Goal: Task Accomplishment & Management: Manage account settings

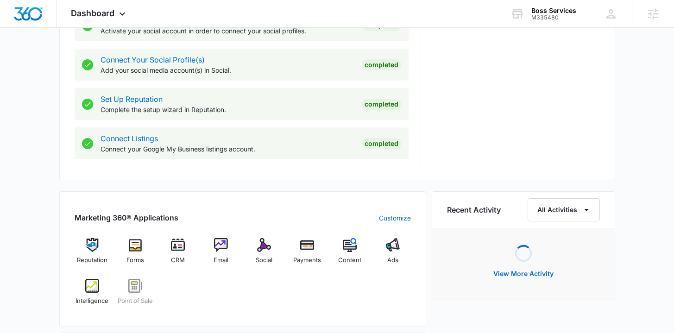
scroll to position [493, 0]
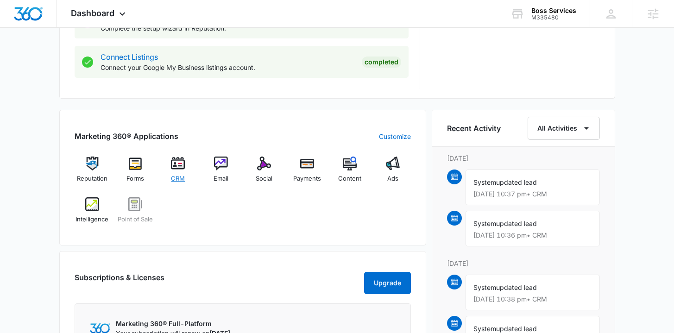
click at [183, 174] on span "CRM" at bounding box center [178, 178] width 14 height 9
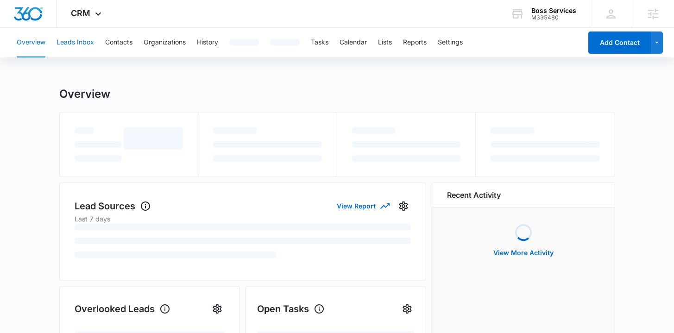
click at [65, 38] on button "Leads Inbox" at bounding box center [75, 43] width 38 height 30
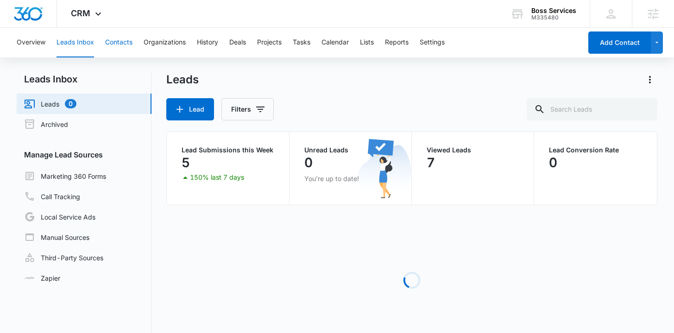
click at [125, 43] on button "Contacts" at bounding box center [118, 43] width 27 height 30
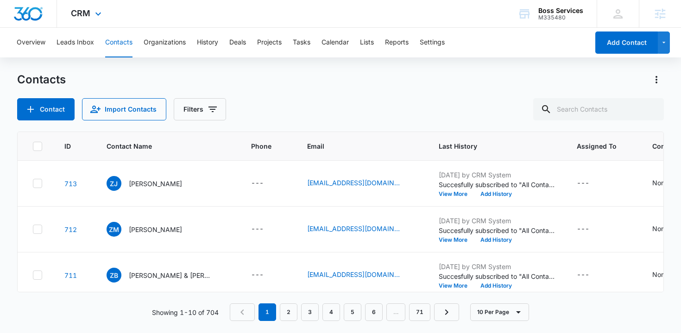
click at [30, 10] on img "Dashboard" at bounding box center [28, 14] width 30 height 14
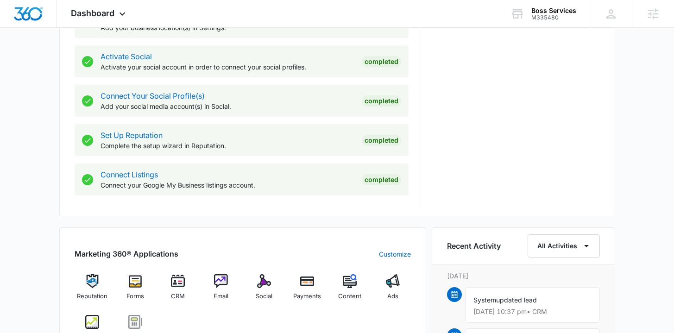
scroll to position [513, 0]
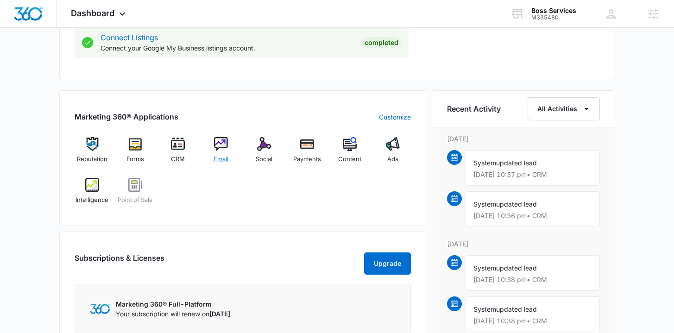
click at [223, 156] on span "Email" at bounding box center [220, 159] width 15 height 9
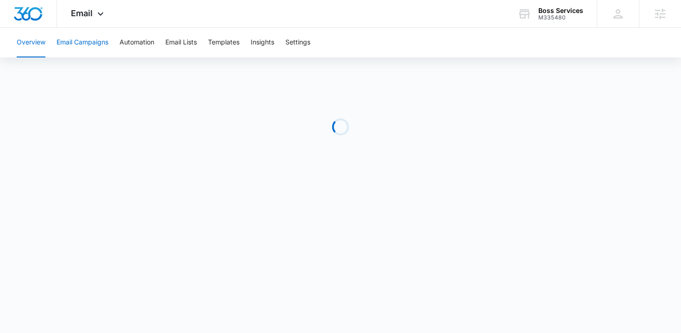
click at [89, 49] on button "Email Campaigns" at bounding box center [82, 43] width 52 height 30
click at [24, 16] on img "Dashboard" at bounding box center [28, 14] width 30 height 14
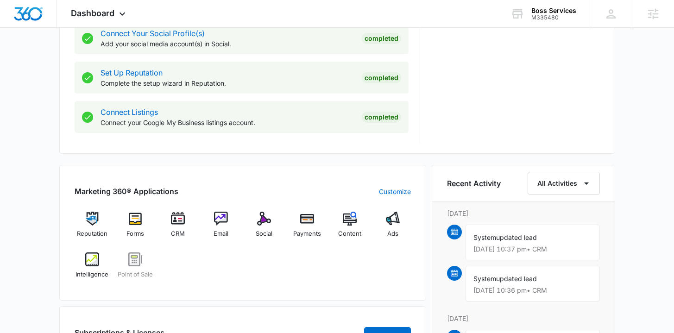
scroll to position [561, 0]
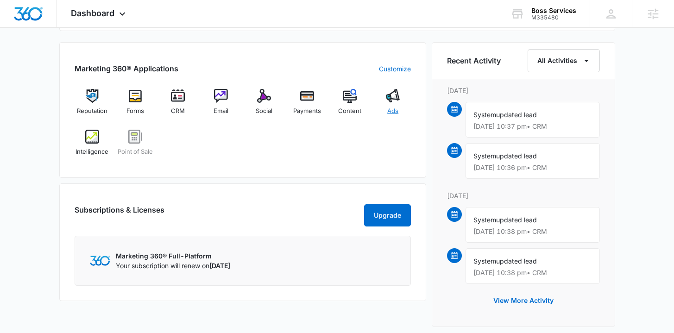
click at [388, 102] on img at bounding box center [393, 96] width 14 height 14
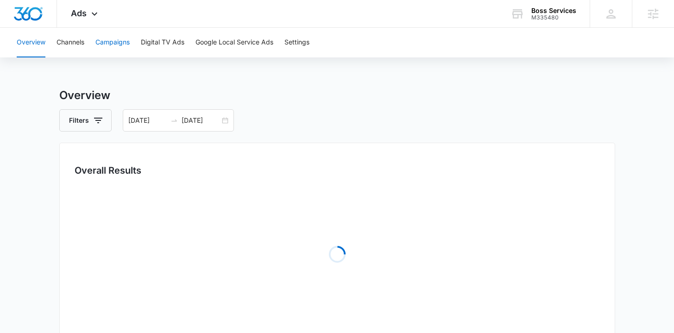
click at [110, 40] on button "Campaigns" at bounding box center [112, 43] width 34 height 30
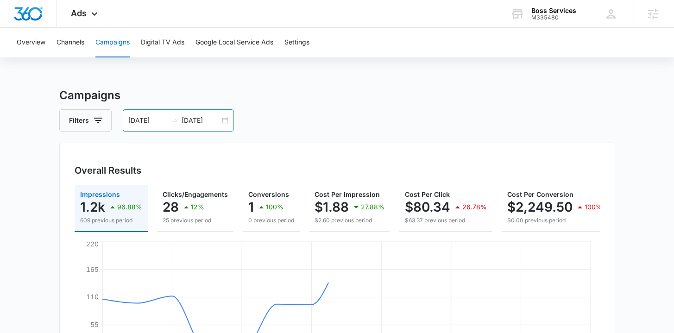
click at [224, 119] on div "09/17/2025 10/01/2025" at bounding box center [178, 120] width 111 height 22
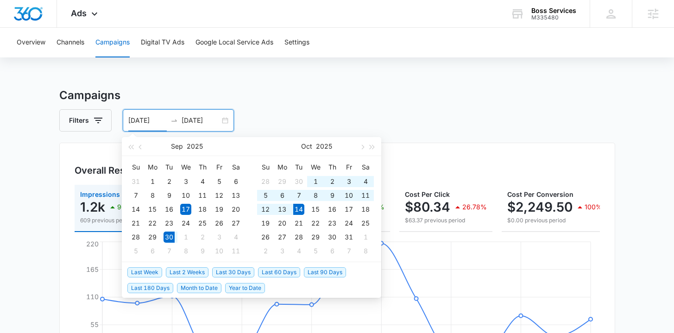
click at [185, 273] on span "Last 2 Weeks" at bounding box center [187, 272] width 43 height 10
type input "09/30/2025"
type input "10/14/2025"
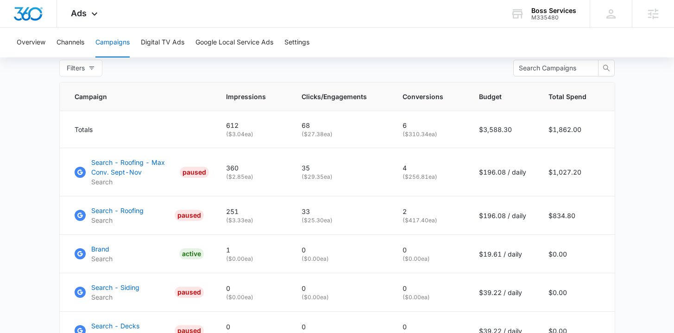
scroll to position [383, 0]
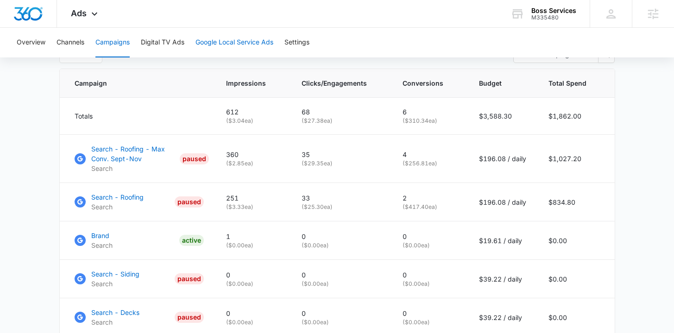
click at [256, 35] on button "Google Local Service Ads" at bounding box center [234, 43] width 78 height 30
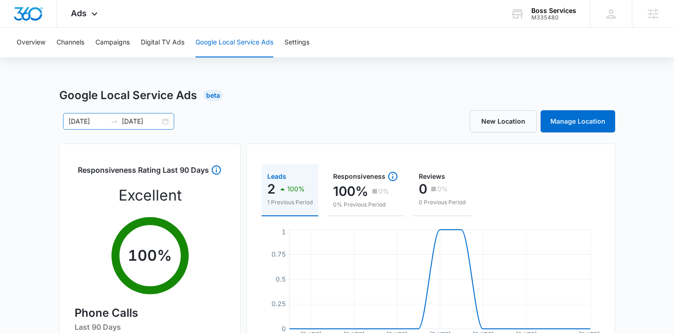
click at [164, 120] on div "09/30/2025 10/14/2025" at bounding box center [118, 121] width 111 height 17
type input "09/30/2025"
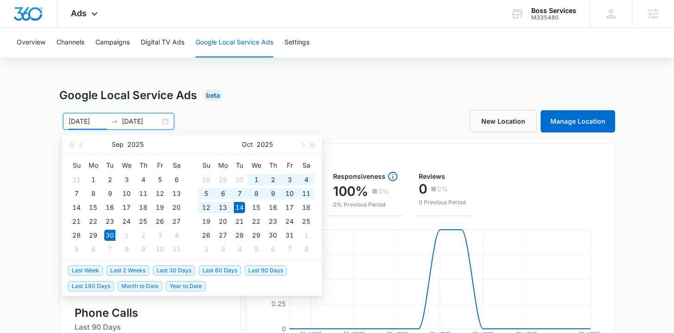
click at [127, 269] on span "Last 2 Weeks" at bounding box center [127, 270] width 43 height 10
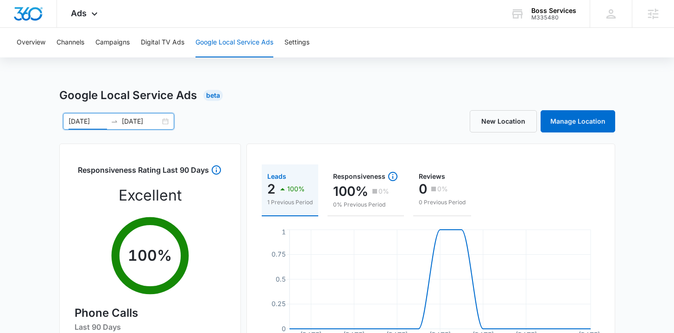
click at [16, 172] on div "Google Local Service Ads Beta 09/30/2025 10/14/2025 Sep 2025 Su Mo Tu We Th Fr …" at bounding box center [337, 328] width 674 height 482
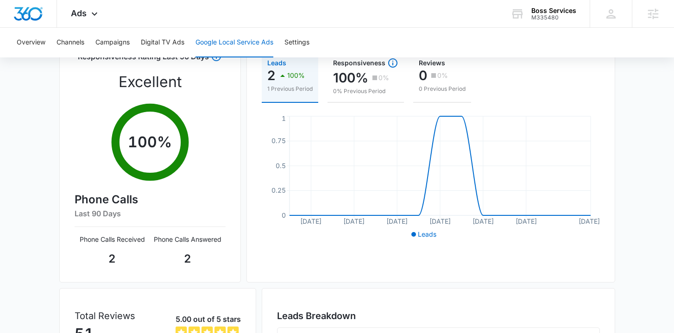
scroll to position [88, 0]
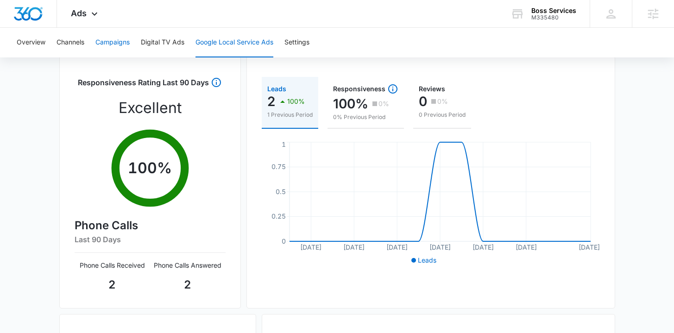
click at [101, 38] on button "Campaigns" at bounding box center [112, 43] width 34 height 30
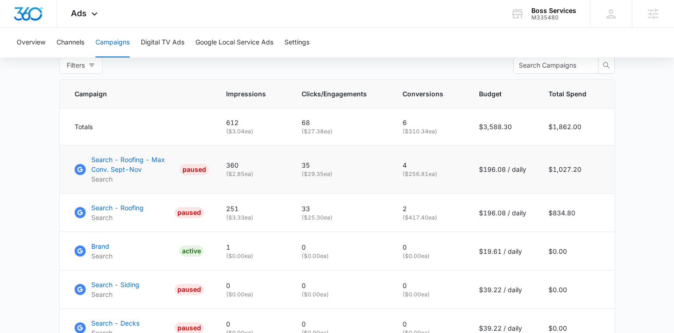
scroll to position [389, 0]
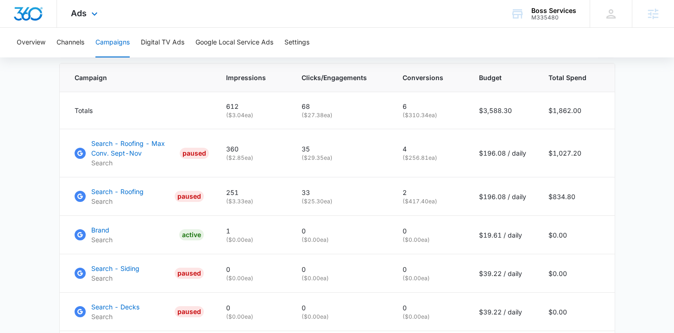
click at [35, 10] on img "Dashboard" at bounding box center [28, 14] width 30 height 14
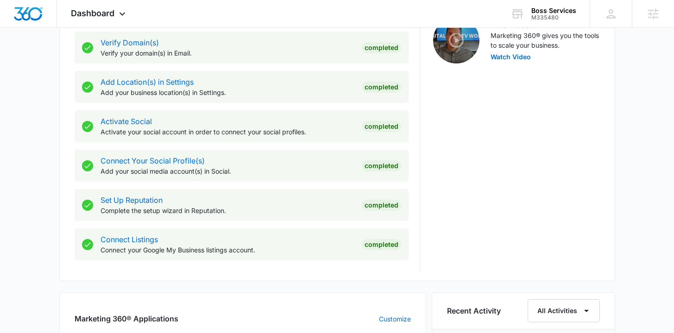
scroll to position [631, 0]
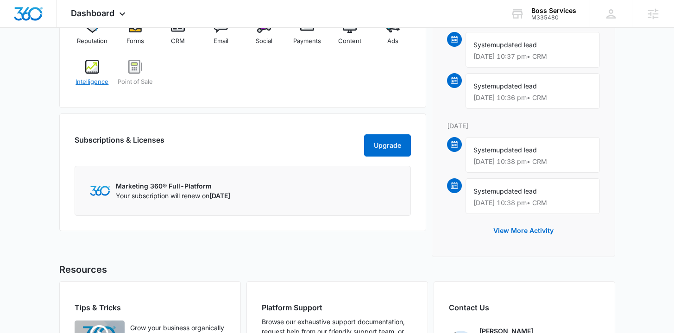
click at [96, 77] on span "Intelligence" at bounding box center [91, 81] width 33 height 9
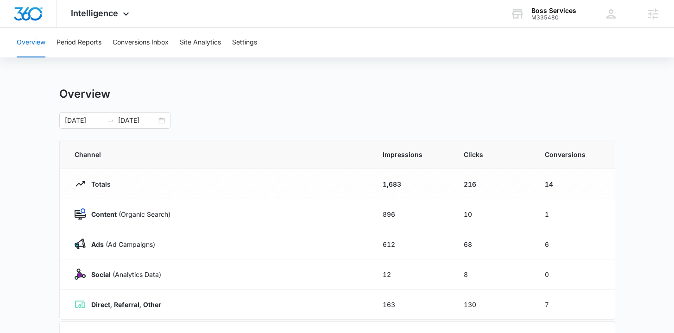
click at [109, 43] on div "Overview Period Reports Conversions Inbox Site Analytics Settings" at bounding box center [336, 43] width 651 height 30
click at [133, 41] on button "Conversions Inbox" at bounding box center [141, 43] width 56 height 30
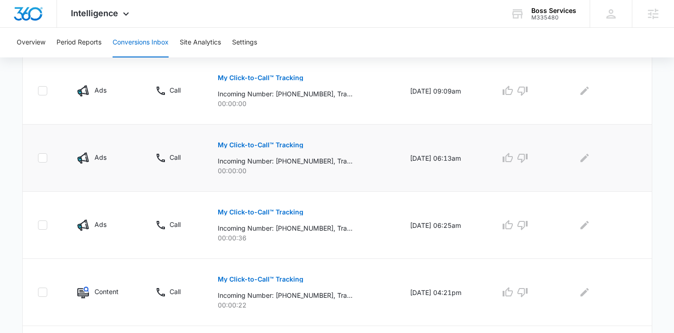
scroll to position [481, 0]
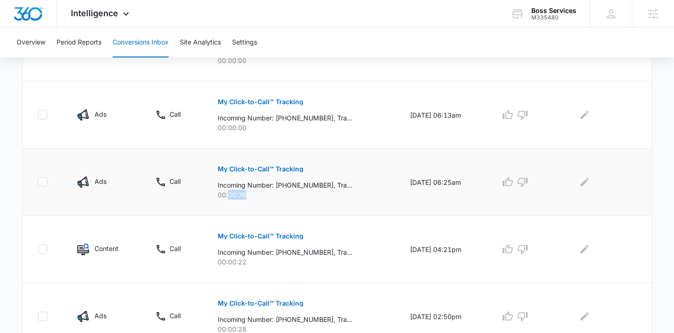
drag, startPoint x: 222, startPoint y: 194, endPoint x: 268, endPoint y: 194, distance: 45.8
click at [268, 194] on p "00:00:36" at bounding box center [303, 195] width 170 height 10
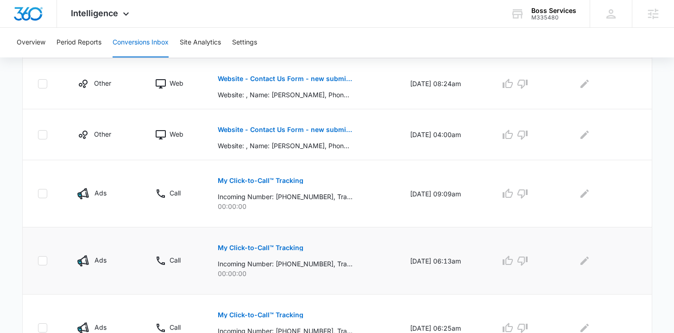
scroll to position [335, 0]
drag, startPoint x: 224, startPoint y: 206, endPoint x: 266, endPoint y: 212, distance: 42.6
click at [265, 204] on p "00:00:00" at bounding box center [303, 207] width 170 height 10
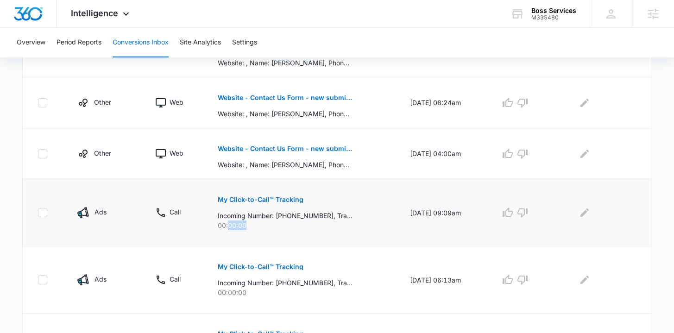
scroll to position [312, 0]
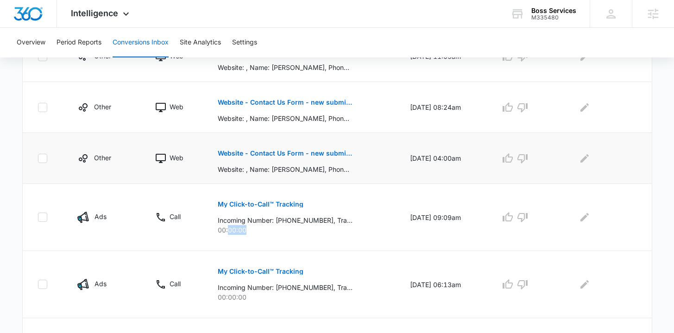
click at [269, 153] on p "Website - Contact Us Form - new submission" at bounding box center [285, 153] width 135 height 6
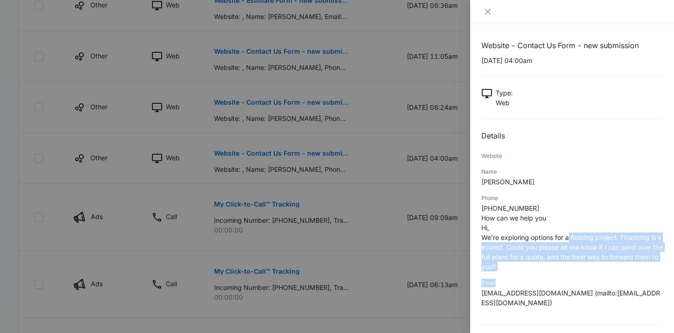
drag, startPoint x: 609, startPoint y: 276, endPoint x: 596, endPoint y: 282, distance: 14.3
click at [596, 282] on div "Website - Contact Us Form - new submission 10/10/2025 at 04:00am Type : Web Det…" at bounding box center [571, 194] width 181 height 308
click at [583, 269] on p "(815) 670-9123 How can we help you Hi, We’re exploring options for a flooring p…" at bounding box center [571, 237] width 181 height 68
drag, startPoint x: 506, startPoint y: 242, endPoint x: 544, endPoint y: 263, distance: 42.9
click at [544, 263] on p "(815) 670-9123 How can we help you Hi, We’re exploring options for a flooring p…" at bounding box center [571, 237] width 181 height 68
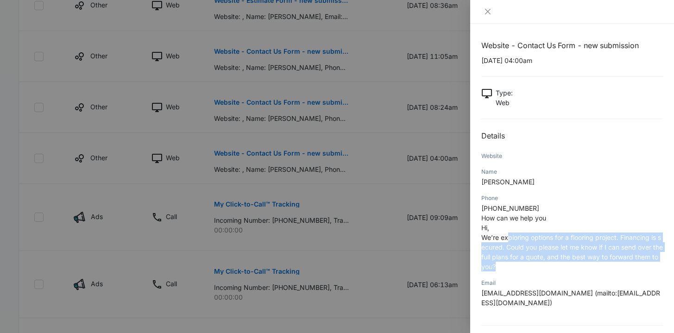
click at [570, 248] on span "We’re exploring options for a flooring project. Financing is secured. Could you…" at bounding box center [571, 251] width 181 height 37
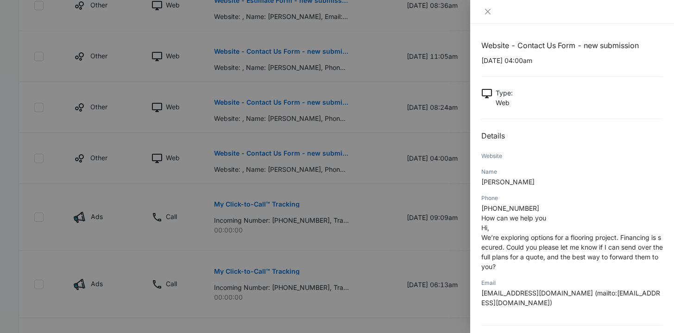
click at [302, 240] on div at bounding box center [337, 166] width 674 height 333
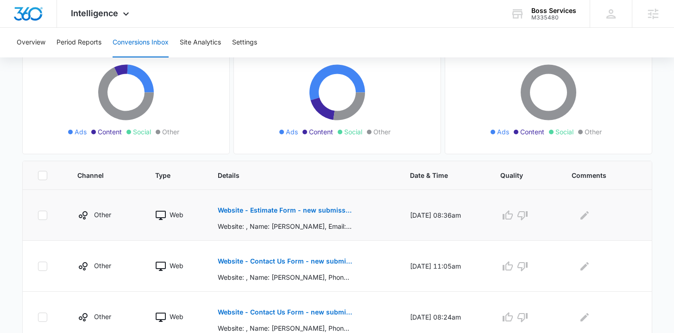
scroll to position [100, 0]
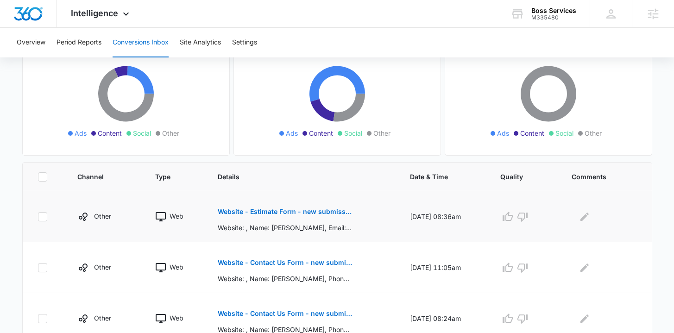
click at [283, 215] on button "Website - Estimate Form - new submission" at bounding box center [285, 211] width 135 height 22
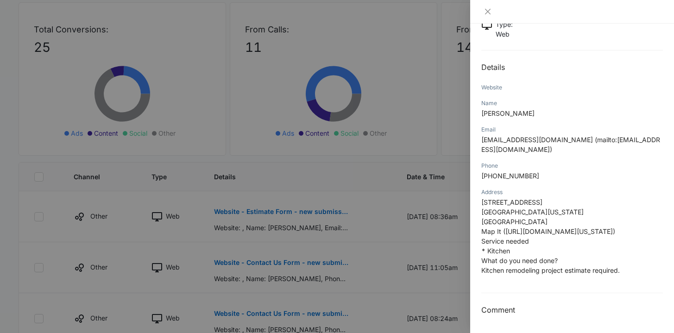
scroll to position [88, 0]
drag, startPoint x: 501, startPoint y: 272, endPoint x: 612, endPoint y: 273, distance: 110.2
click at [612, 273] on span "Kitchen remodeling project estimate required." at bounding box center [550, 270] width 138 height 8
click at [251, 269] on div at bounding box center [337, 166] width 674 height 333
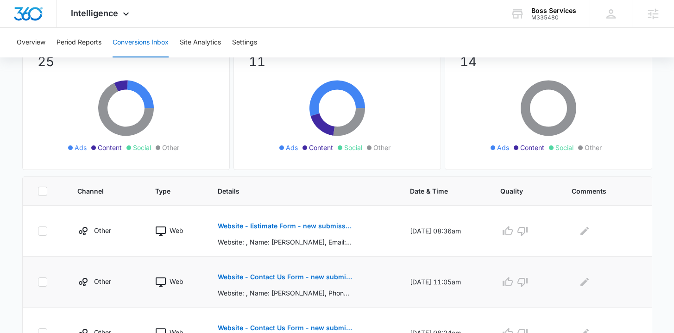
scroll to position [0, 0]
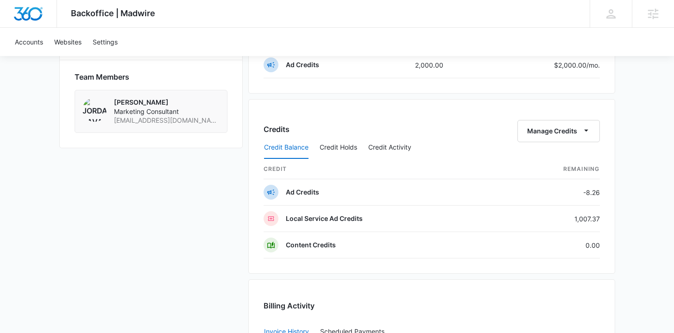
scroll to position [642, 0]
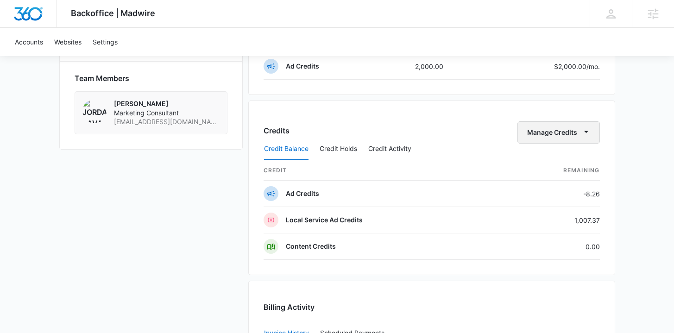
click at [571, 133] on button "Manage Credits" at bounding box center [558, 132] width 82 height 22
click at [552, 160] on div "Transfer Credits" at bounding box center [553, 162] width 49 height 6
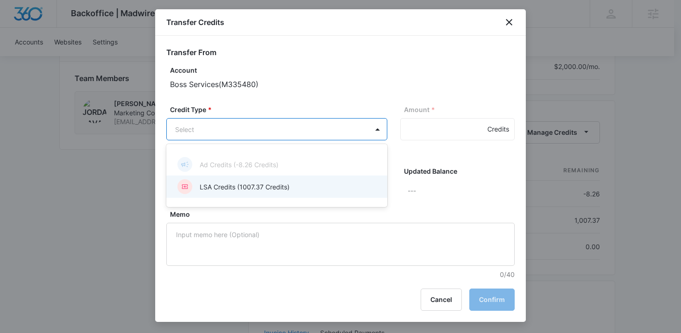
click at [266, 176] on div "LSA Credits (1007.37 Credits)" at bounding box center [276, 186] width 221 height 22
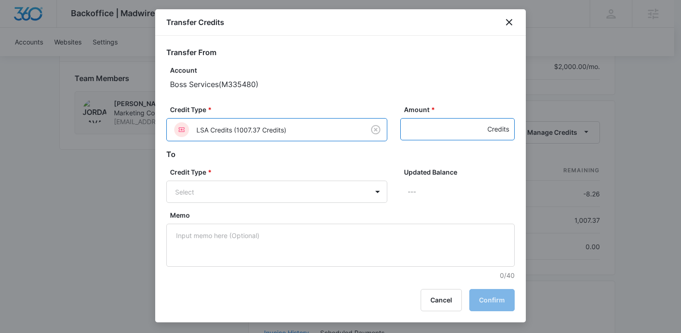
click at [413, 137] on input "Amount *" at bounding box center [457, 129] width 114 height 22
type input "500"
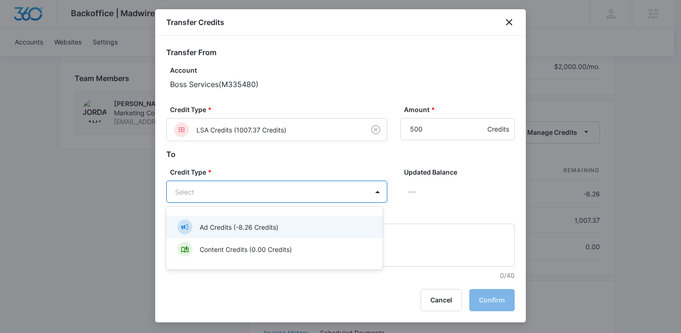
click at [271, 223] on p "Ad Credits (-8.26 Credits)" at bounding box center [239, 227] width 79 height 10
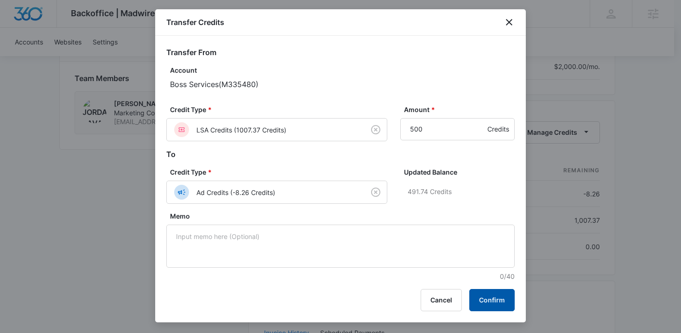
click at [499, 305] on button "Confirm" at bounding box center [491, 300] width 45 height 22
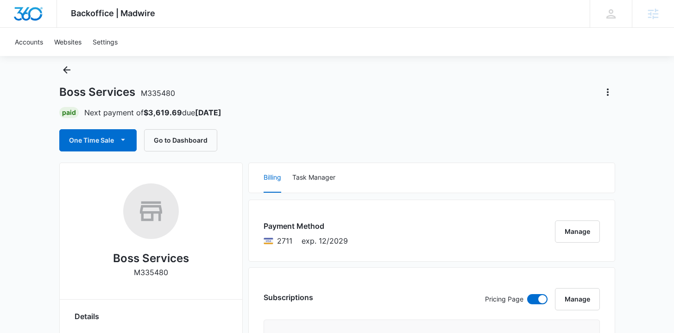
scroll to position [0, 0]
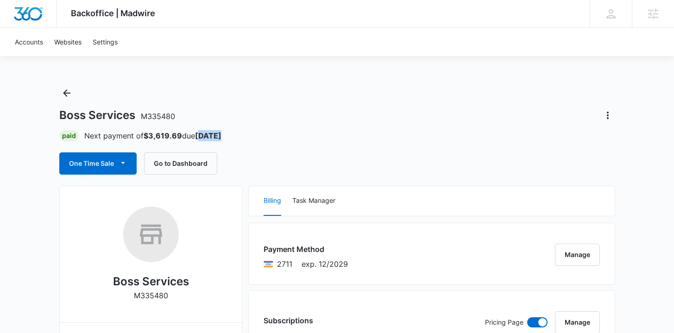
drag, startPoint x: 203, startPoint y: 131, endPoint x: 260, endPoint y: 135, distance: 57.1
click at [260, 135] on div "Paid Next payment of $3,619.69 due Oct 25" at bounding box center [337, 135] width 556 height 11
click at [256, 145] on div "Boss Services M335480 Paid Next payment of $3,619.69 due Oct 25 One Time Sale G…" at bounding box center [337, 130] width 556 height 89
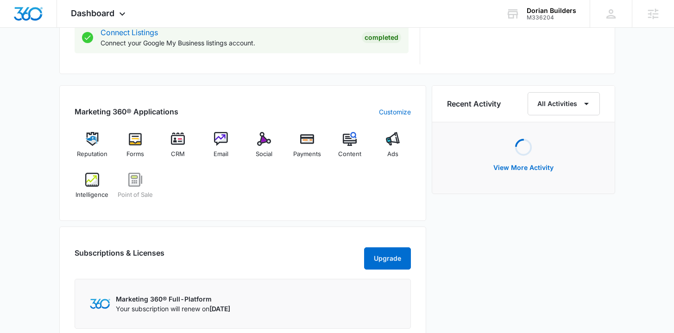
scroll to position [519, 0]
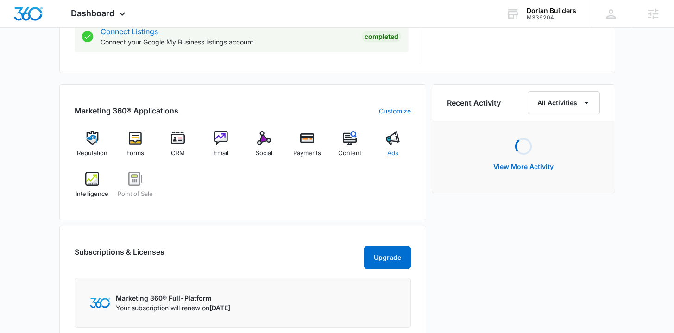
click at [392, 155] on span "Ads" at bounding box center [392, 153] width 11 height 9
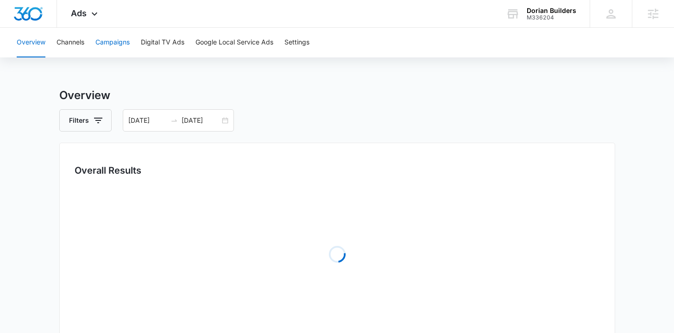
click at [116, 43] on button "Campaigns" at bounding box center [112, 43] width 34 height 30
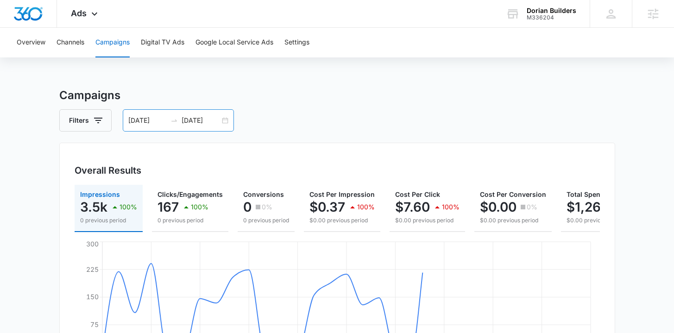
click at [225, 119] on div "08/26/2025 09/25/2025" at bounding box center [178, 120] width 111 height 22
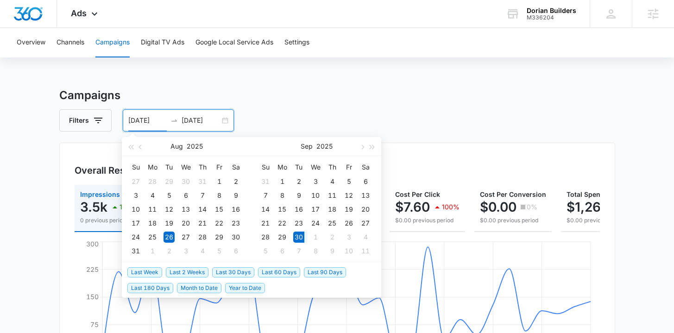
click at [171, 272] on span "Last 2 Weeks" at bounding box center [187, 272] width 43 height 10
type input "09/30/2025"
type input "10/14/2025"
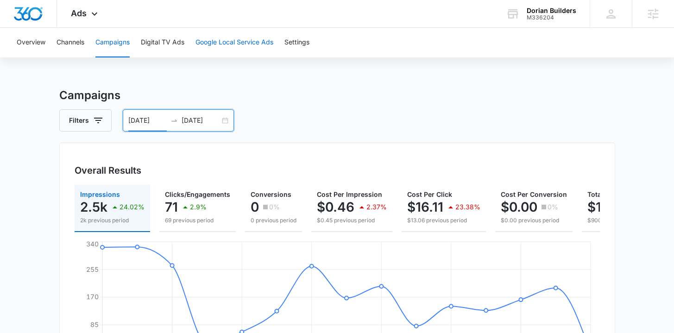
click at [245, 48] on button "Google Local Service Ads" at bounding box center [234, 43] width 78 height 30
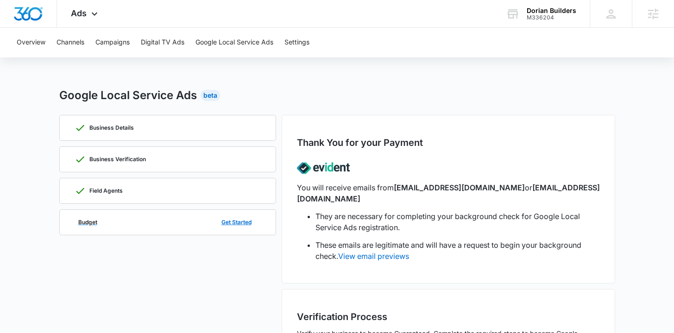
click at [152, 222] on div "Budget Get Started" at bounding box center [168, 222] width 186 height 25
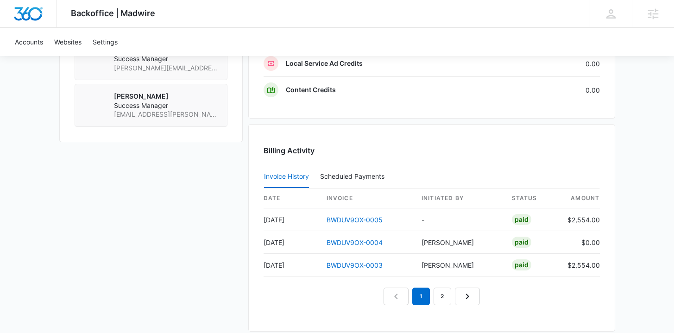
scroll to position [719, 0]
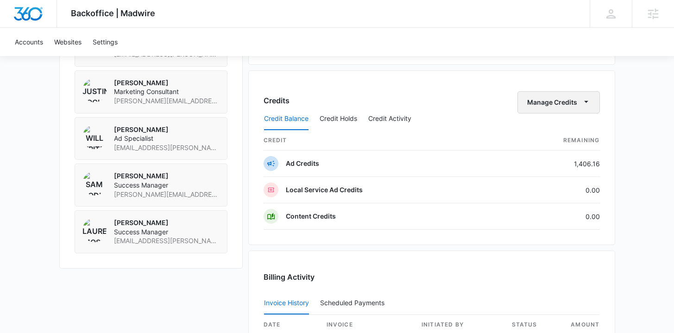
click at [557, 106] on button "Manage Credits" at bounding box center [558, 102] width 82 height 22
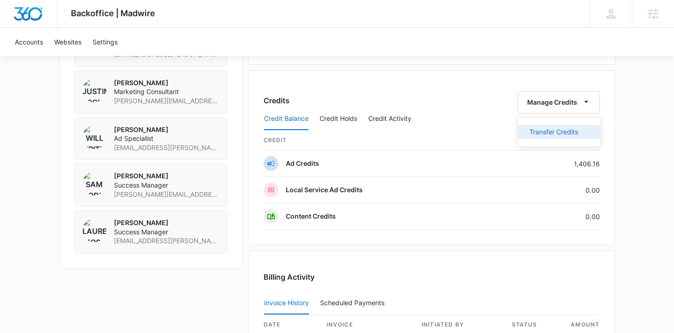
click at [541, 134] on div "Transfer Credits" at bounding box center [553, 132] width 49 height 6
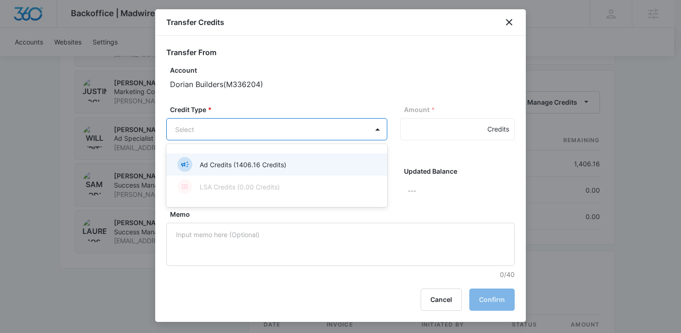
click at [289, 170] on div "Ad Credits (1406.16 Credits)" at bounding box center [275, 164] width 197 height 15
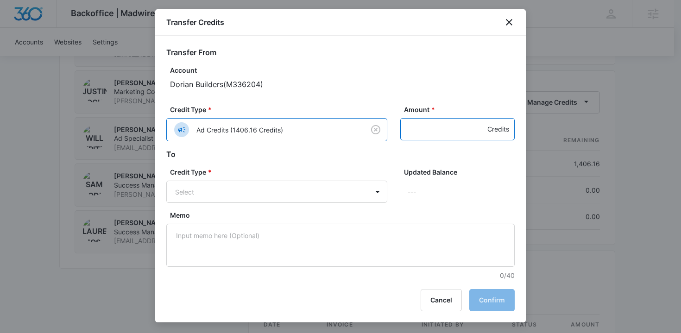
click at [400, 134] on input "Amount *" at bounding box center [457, 129] width 114 height 22
type input "100"
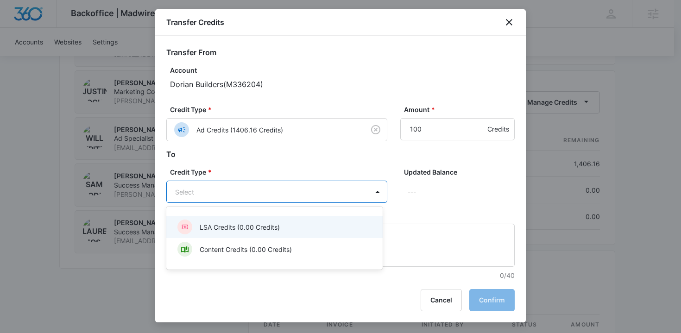
click at [261, 219] on div "LSA Credits (0.00 Credits)" at bounding box center [274, 227] width 216 height 22
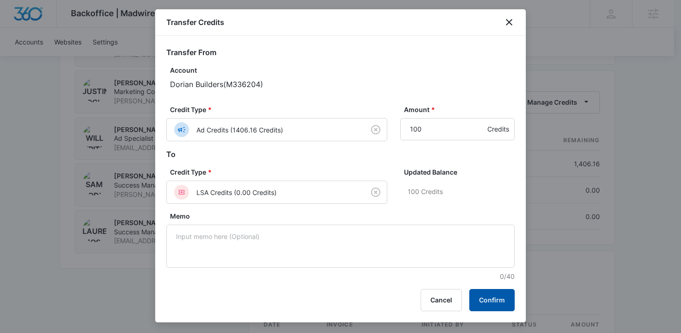
click at [506, 298] on button "Confirm" at bounding box center [491, 300] width 45 height 22
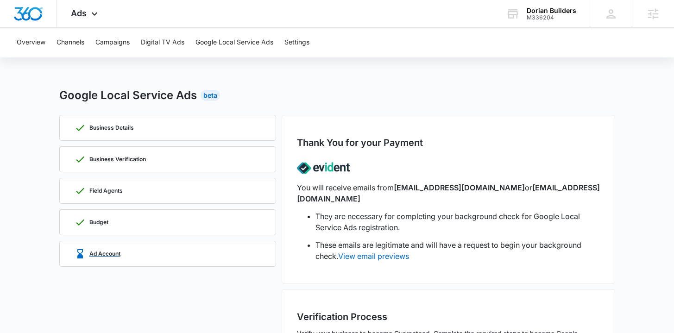
click at [139, 259] on div "Ad Account" at bounding box center [168, 253] width 186 height 25
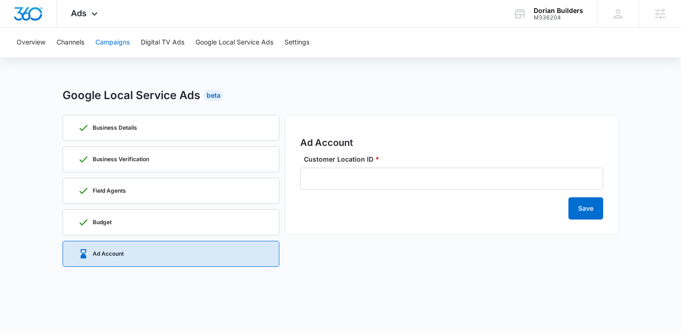
click at [124, 50] on button "Campaigns" at bounding box center [112, 43] width 34 height 30
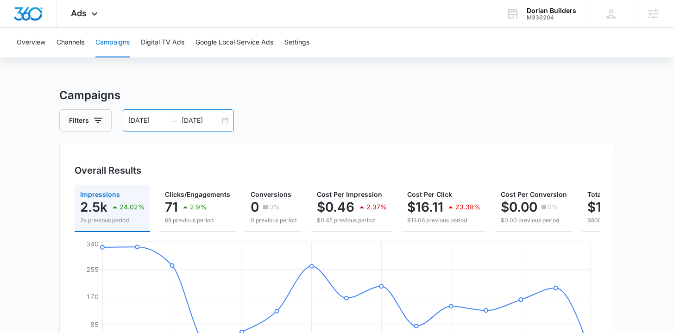
click at [224, 122] on div "09/30/2025 10/14/2025" at bounding box center [178, 120] width 111 height 22
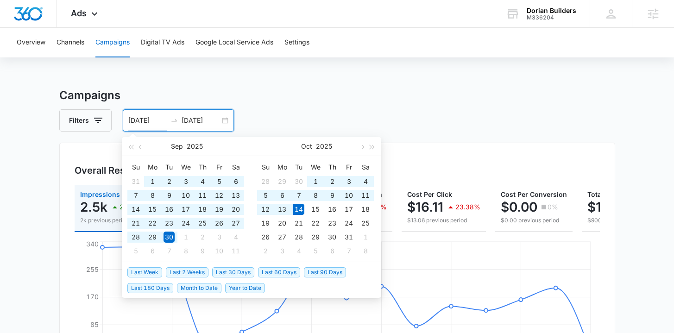
click at [241, 284] on span "Year to Date" at bounding box center [245, 288] width 40 height 10
type input "[DATE]"
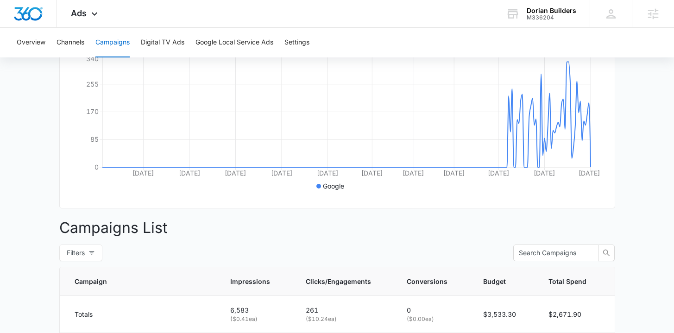
scroll to position [319, 0]
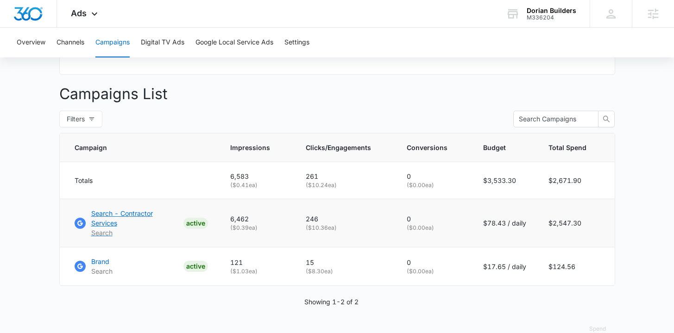
click at [150, 219] on p "Search - Contractor Services" at bounding box center [135, 217] width 88 height 19
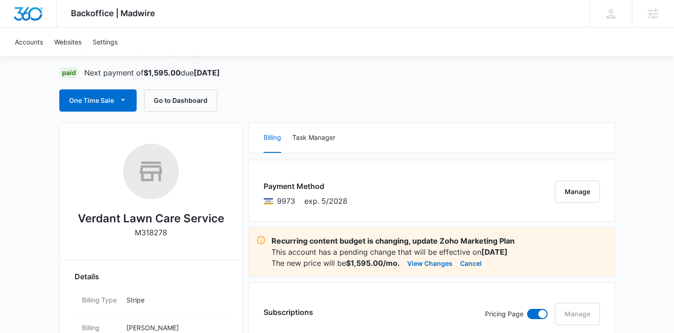
scroll to position [124, 0]
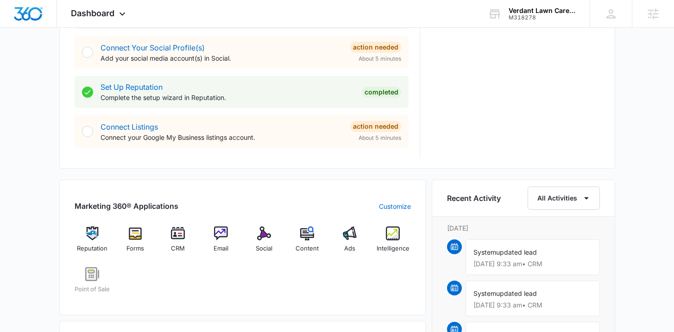
scroll to position [426, 0]
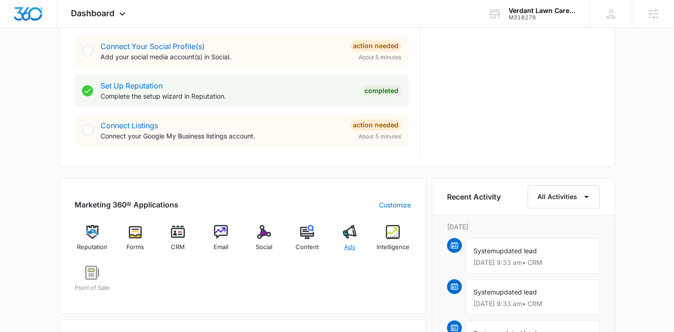
click at [348, 243] on span "Ads" at bounding box center [349, 247] width 11 height 9
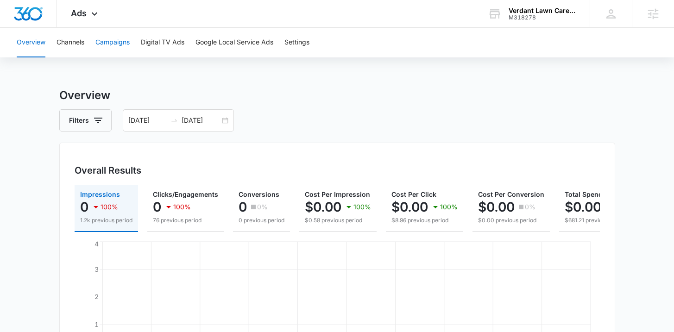
click at [107, 39] on button "Campaigns" at bounding box center [112, 43] width 34 height 30
click at [28, 10] on img "Dashboard" at bounding box center [28, 14] width 30 height 14
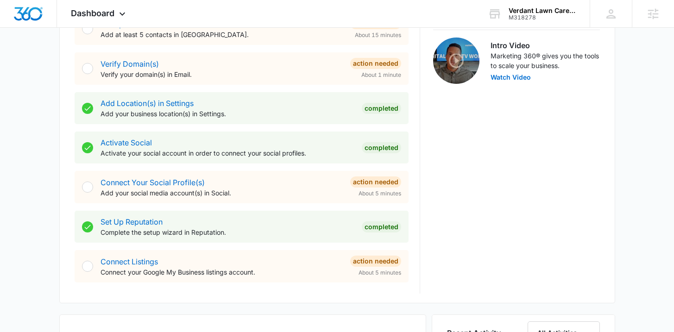
scroll to position [417, 0]
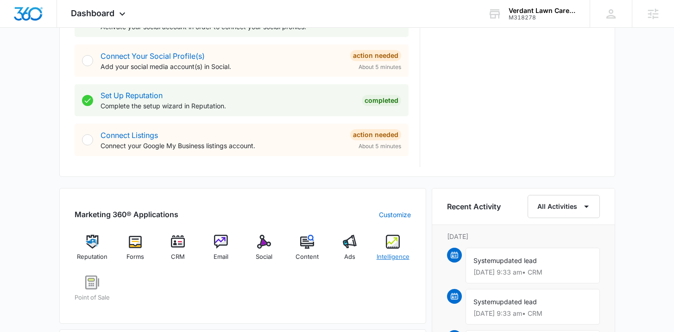
click at [384, 261] on span "Intelligence" at bounding box center [392, 256] width 33 height 9
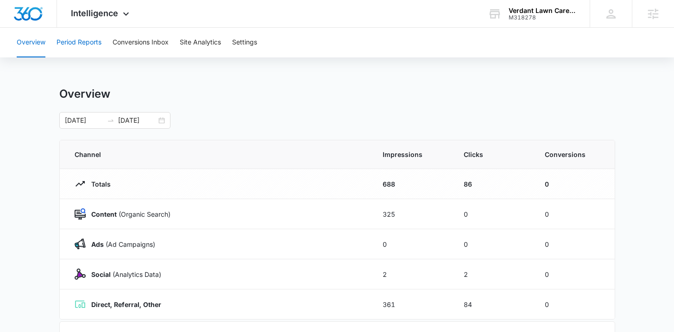
click at [84, 42] on button "Period Reports" at bounding box center [78, 43] width 45 height 30
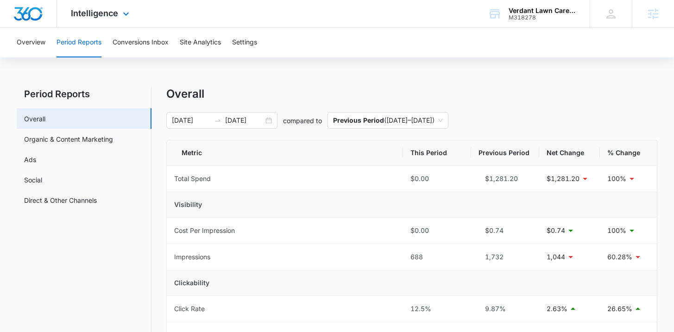
click at [27, 13] on img "Dashboard" at bounding box center [28, 14] width 30 height 14
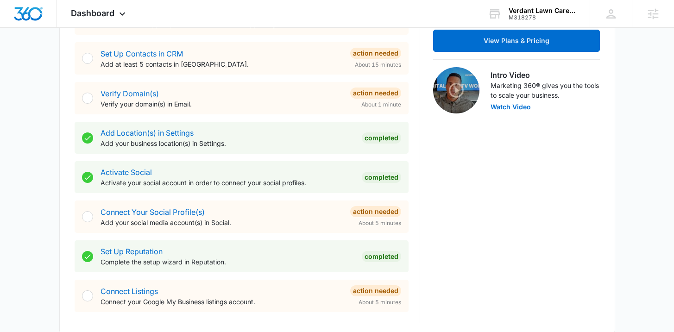
scroll to position [545, 0]
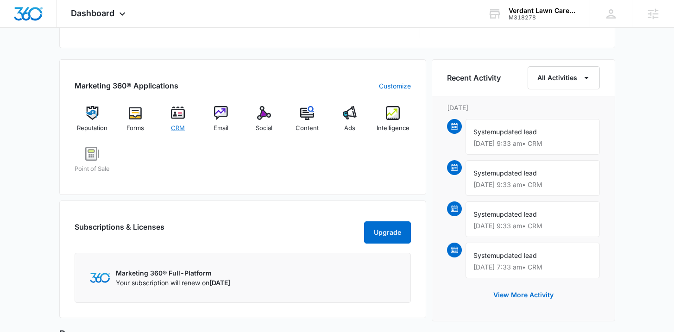
click at [174, 121] on div "CRM" at bounding box center [178, 122] width 36 height 33
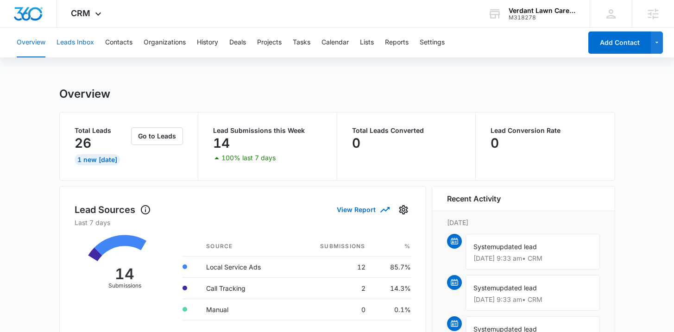
click at [76, 45] on button "Leads Inbox" at bounding box center [75, 43] width 38 height 30
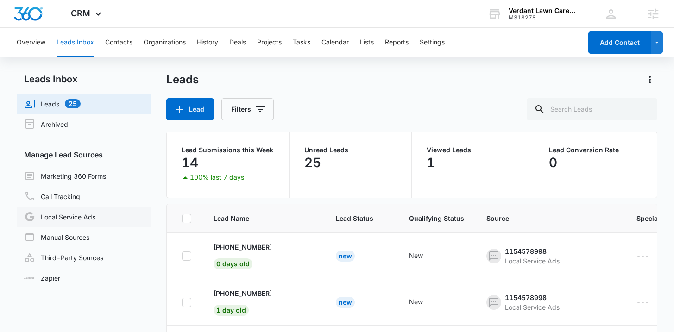
click at [86, 222] on link "Local Service Ads" at bounding box center [59, 216] width 71 height 11
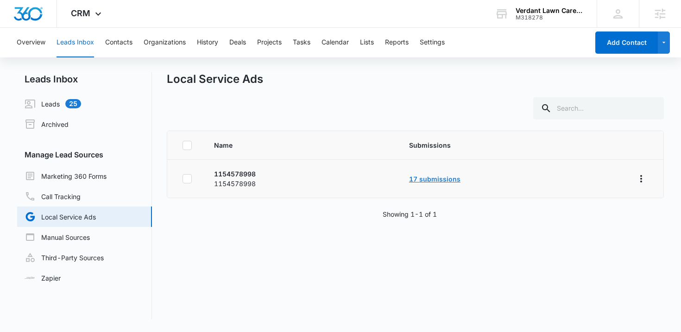
click at [449, 180] on link "17 submissions" at bounding box center [434, 179] width 51 height 8
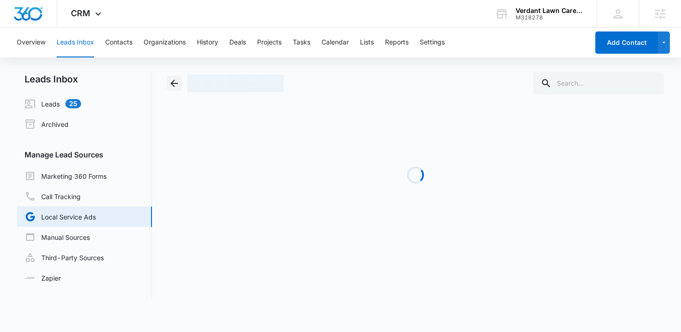
click at [177, 81] on icon "Back" at bounding box center [174, 83] width 11 height 11
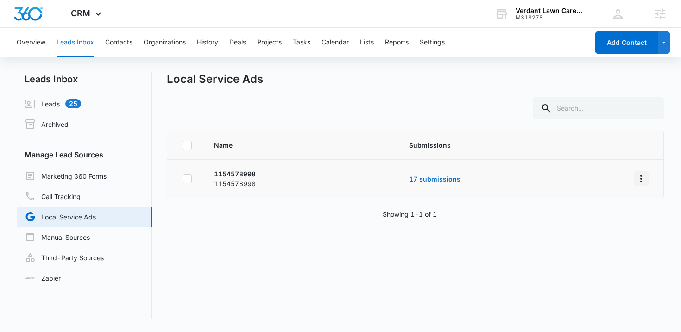
click at [635, 178] on icon "Overflow Menu" at bounding box center [640, 178] width 11 height 11
click at [615, 215] on div "Submission Rules" at bounding box center [593, 218] width 52 height 6
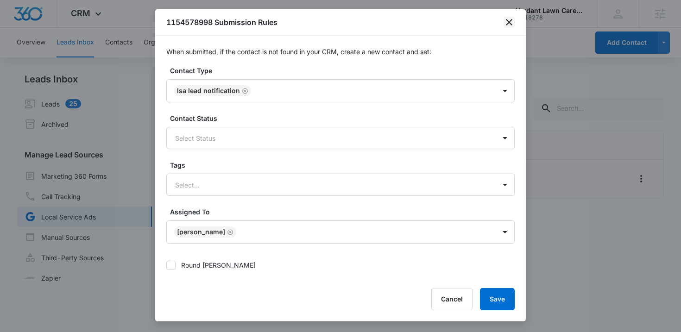
click at [509, 24] on icon "close" at bounding box center [508, 22] width 11 height 11
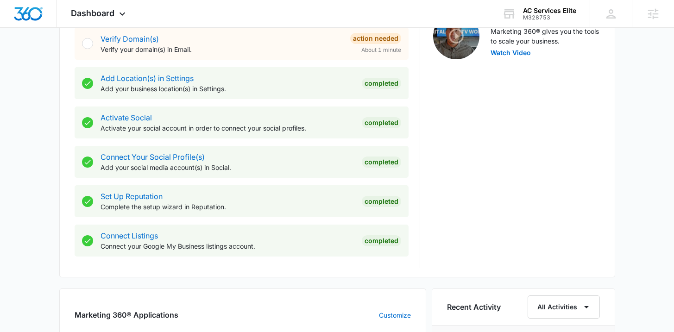
scroll to position [537, 0]
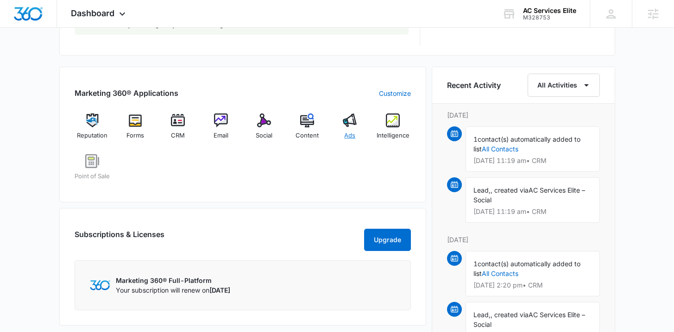
click at [350, 135] on span "Ads" at bounding box center [349, 135] width 11 height 9
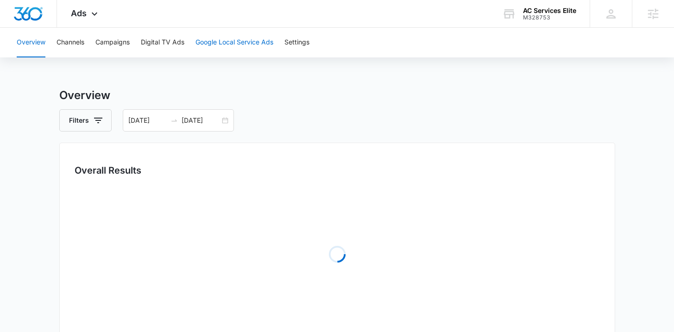
click at [241, 42] on button "Google Local Service Ads" at bounding box center [234, 43] width 78 height 30
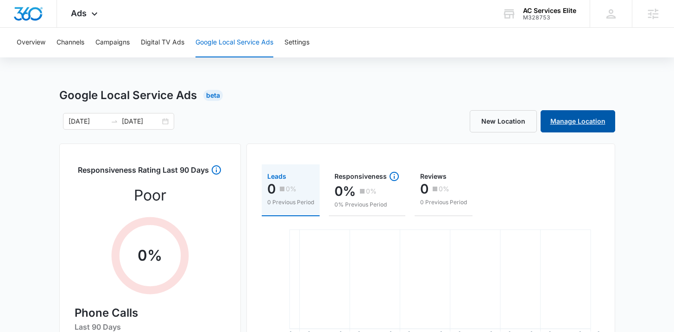
click at [569, 120] on link "Manage Location" at bounding box center [577, 121] width 75 height 22
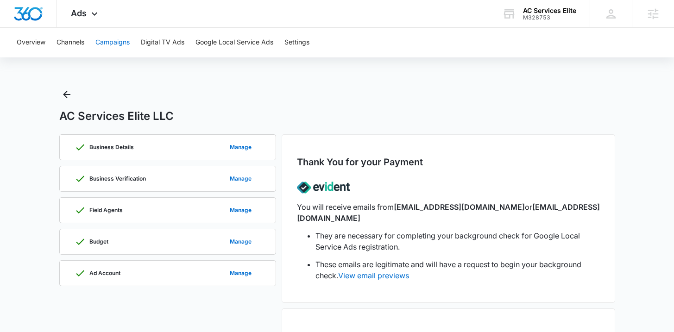
click at [116, 47] on button "Campaigns" at bounding box center [112, 43] width 34 height 30
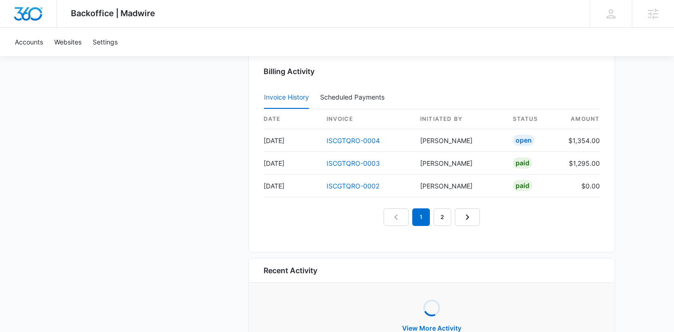
scroll to position [931, 0]
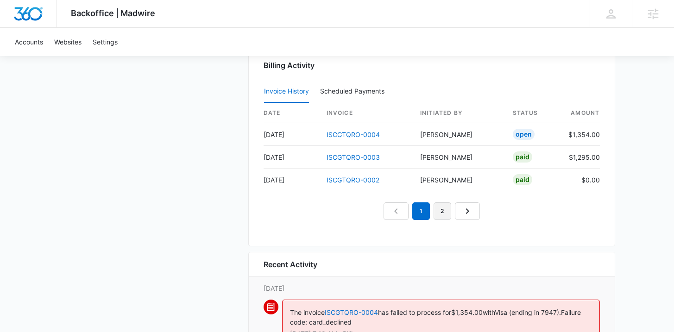
click at [438, 205] on link "2" at bounding box center [442, 211] width 18 height 18
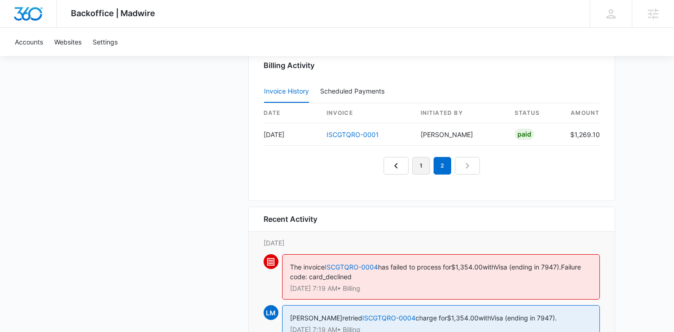
click at [423, 164] on link "1" at bounding box center [421, 166] width 18 height 18
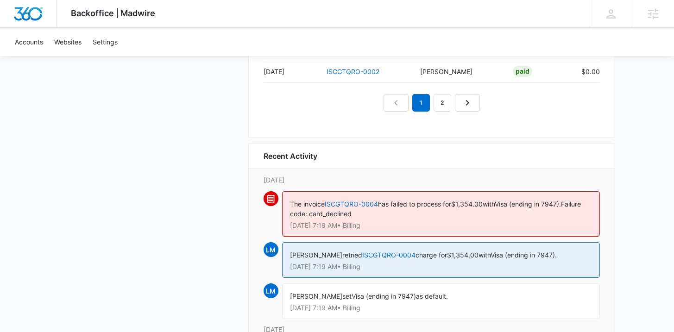
scroll to position [1015, 0]
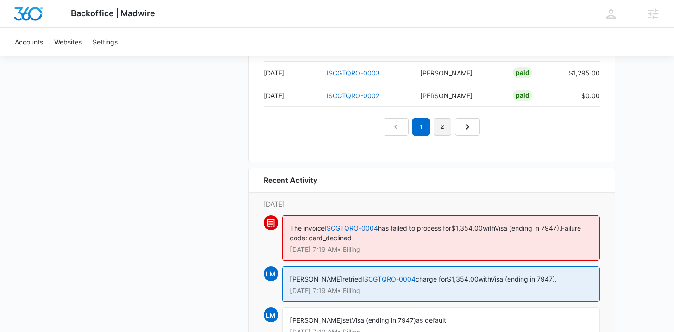
click at [434, 126] on link "2" at bounding box center [442, 127] width 18 height 18
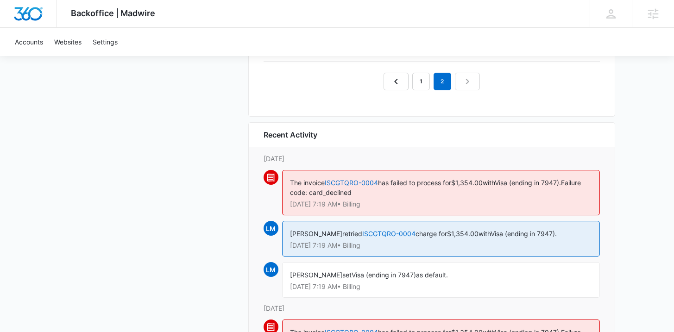
scroll to position [888, 0]
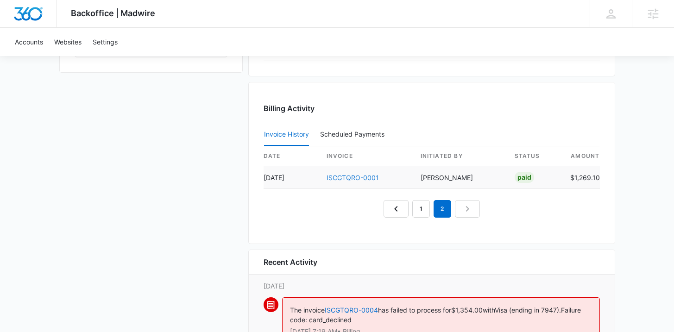
click at [370, 177] on link "ISCGTQRO-0001" at bounding box center [352, 178] width 52 height 8
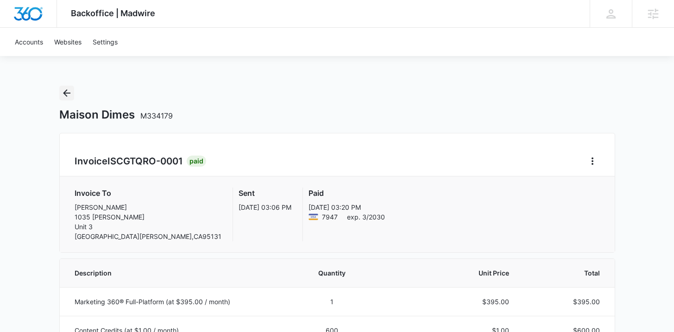
click at [66, 88] on icon "Back" at bounding box center [66, 93] width 11 height 11
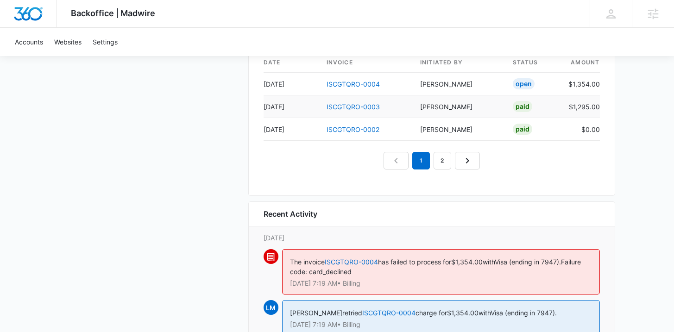
scroll to position [924, 0]
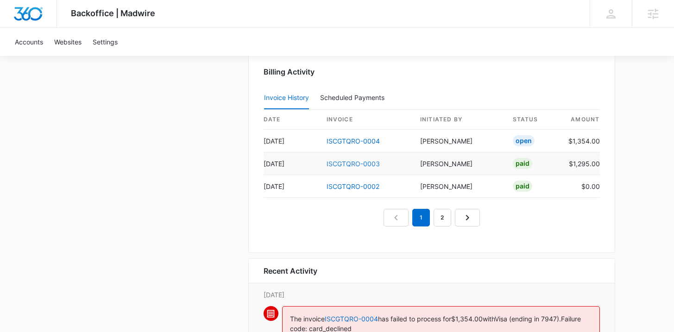
click at [359, 163] on link "ISCGTQRO-0003" at bounding box center [352, 164] width 53 height 8
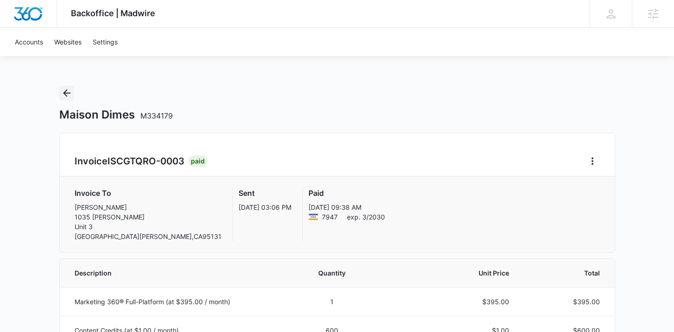
click at [63, 96] on icon "Back" at bounding box center [66, 93] width 11 height 11
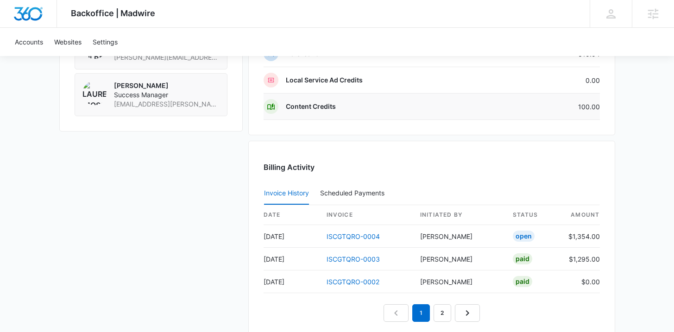
scroll to position [984, 0]
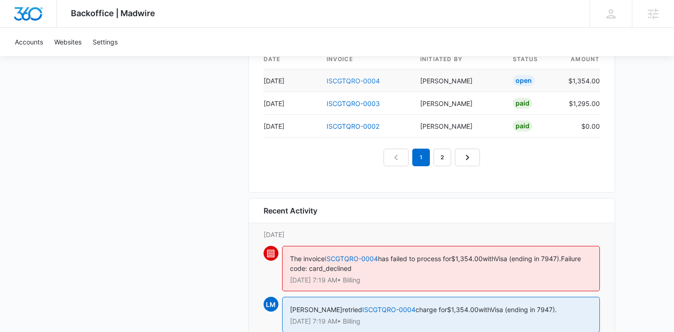
click at [359, 82] on link "ISCGTQRO-0004" at bounding box center [352, 81] width 53 height 8
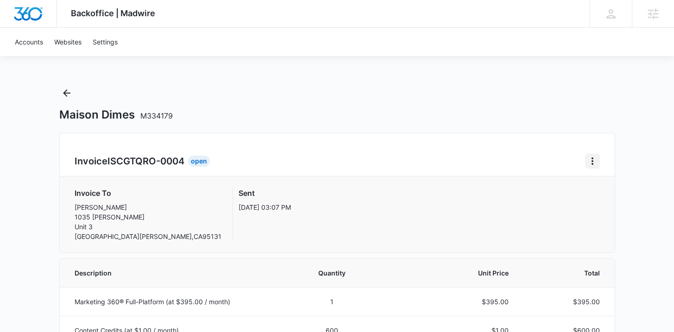
click at [598, 159] on button "Home" at bounding box center [592, 161] width 15 height 15
click at [601, 203] on div "Retry Payment" at bounding box center [623, 201] width 54 height 6
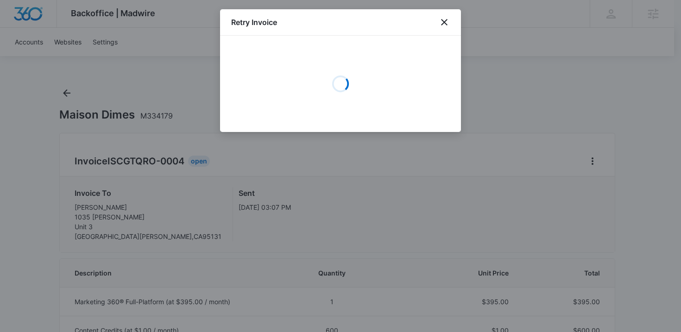
select select "pm_1RrQNMA4n8RTgNjU96818QOu"
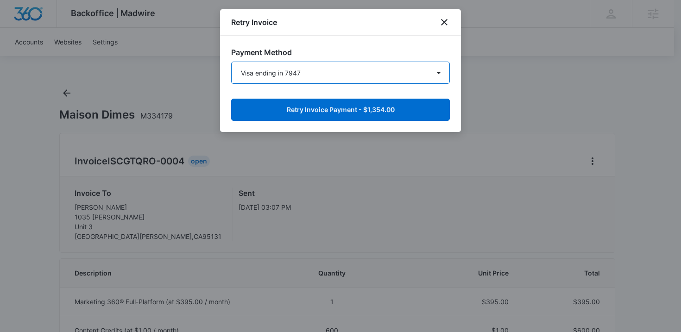
click at [391, 79] on select "Visa ending in 7947 Visa ending in 7947 New Payment Method" at bounding box center [340, 73] width 219 height 22
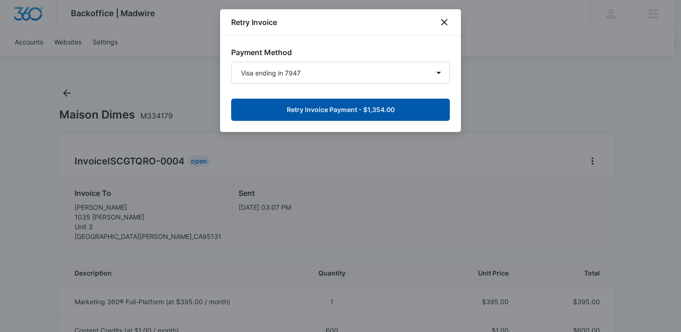
click at [375, 107] on button "Retry Invoice Payment - $1,354.00" at bounding box center [340, 110] width 219 height 22
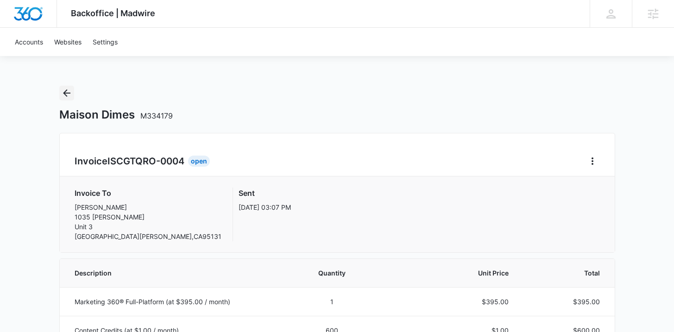
click at [69, 89] on icon "Back" at bounding box center [66, 93] width 11 height 11
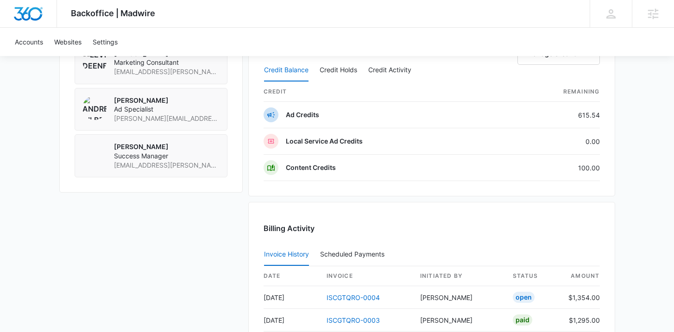
scroll to position [245, 0]
